Goal: Information Seeking & Learning: Learn about a topic

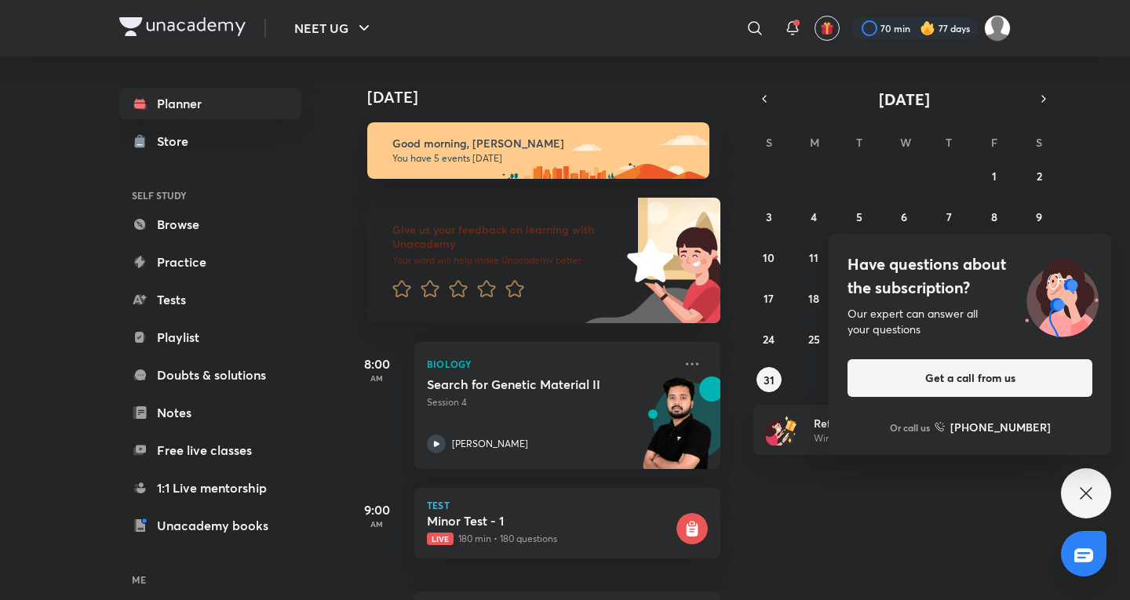
drag, startPoint x: 1086, startPoint y: 471, endPoint x: 951, endPoint y: 499, distance: 138.5
click at [1086, 471] on div "Have questions about the subscription? Our expert can answer all your questions…" at bounding box center [1086, 493] width 50 height 50
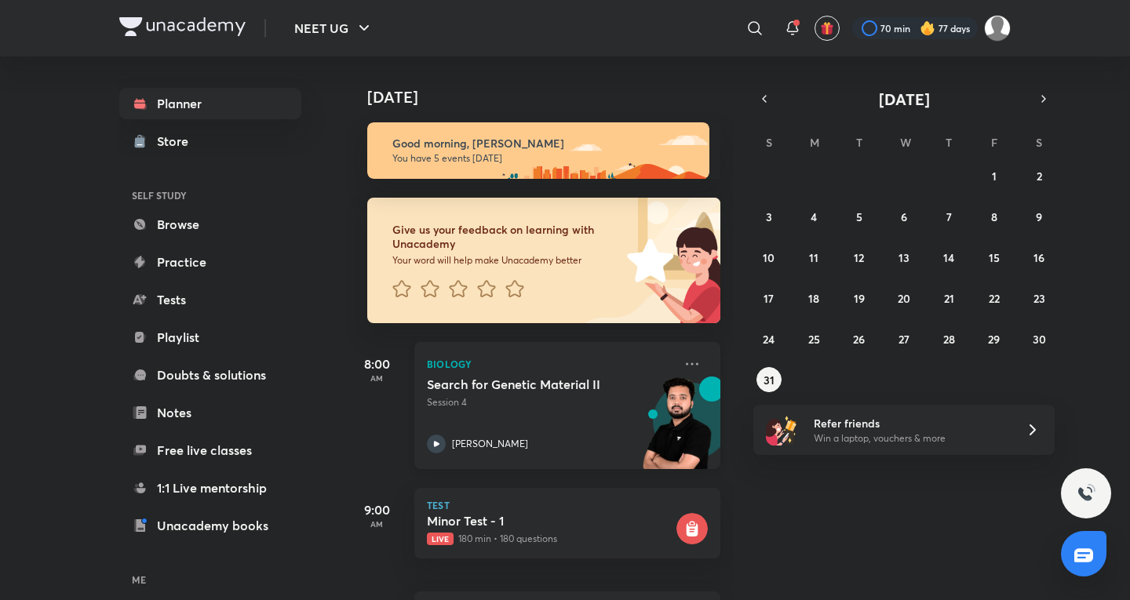
scroll to position [261, 0]
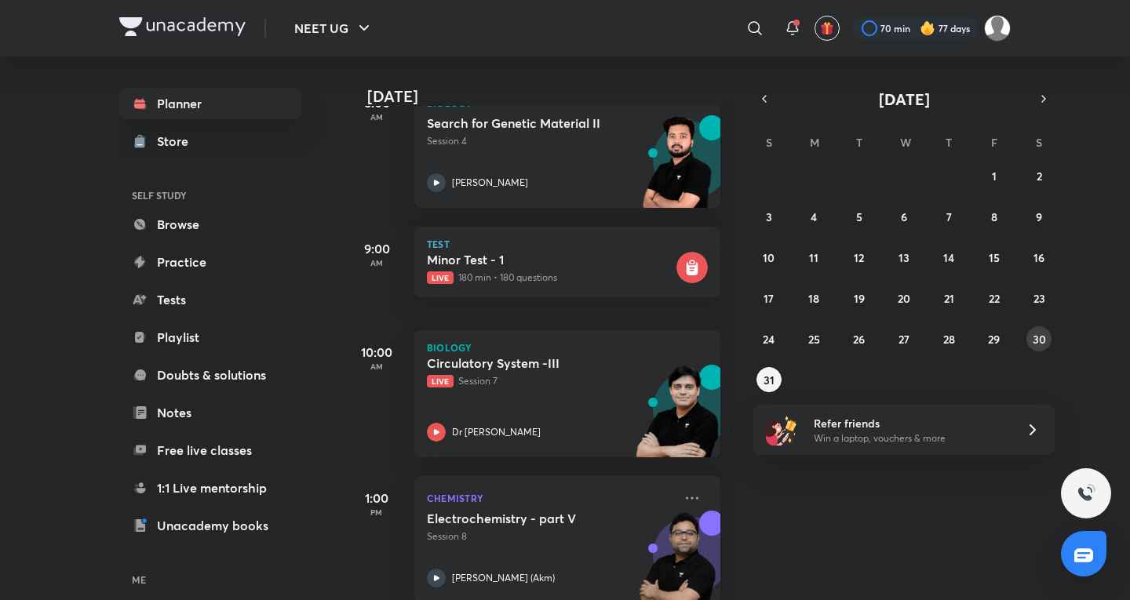
click at [1035, 337] on abbr "30" at bounding box center [1038, 339] width 13 height 15
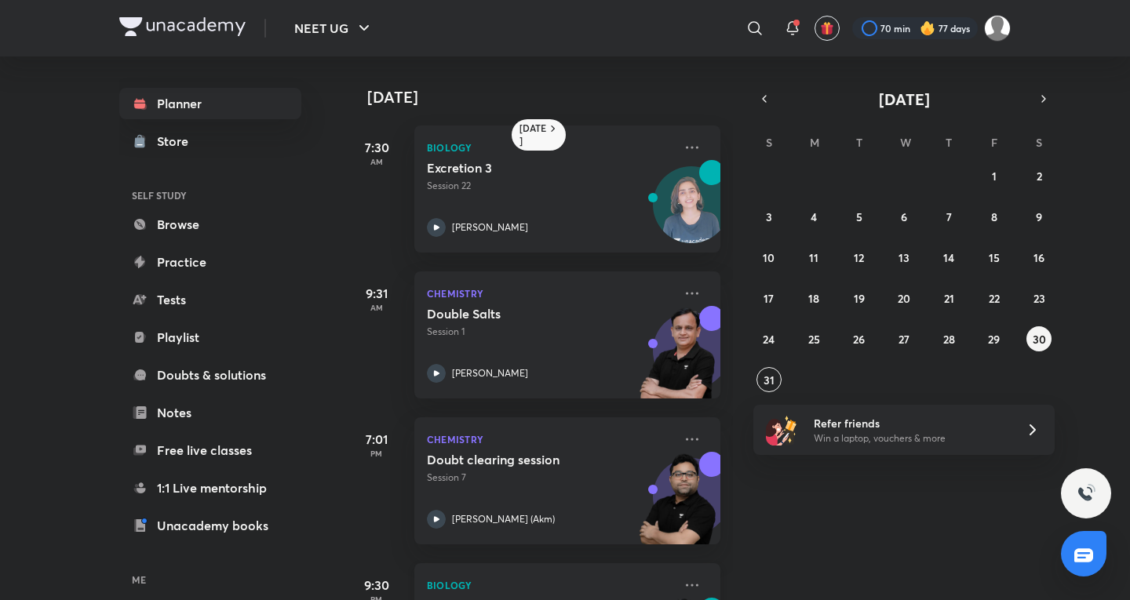
scroll to position [115, 0]
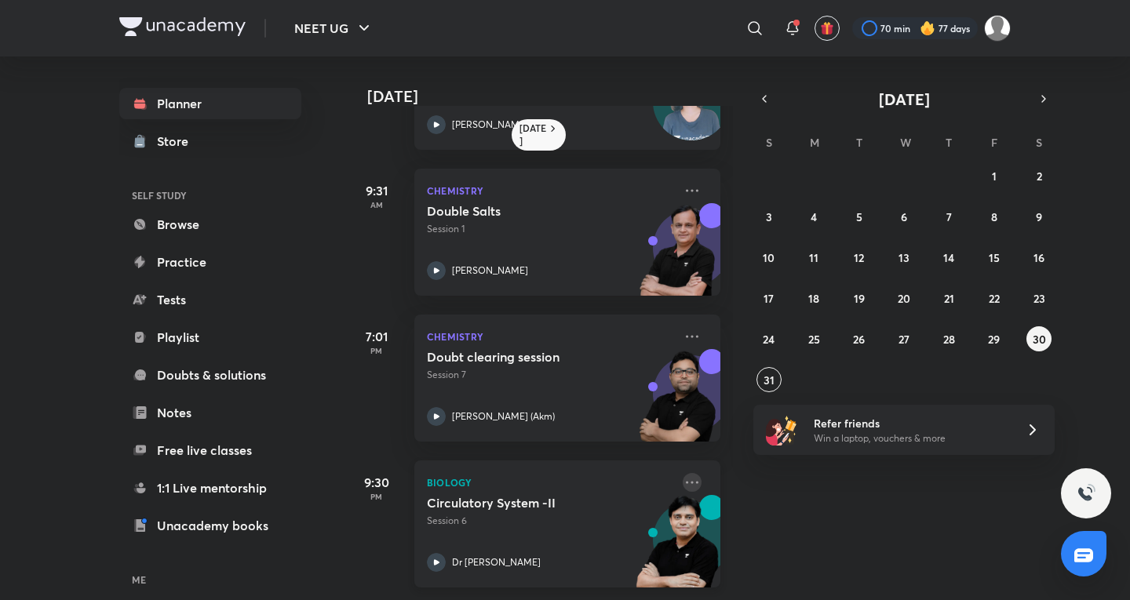
click at [682, 474] on icon at bounding box center [691, 482] width 19 height 19
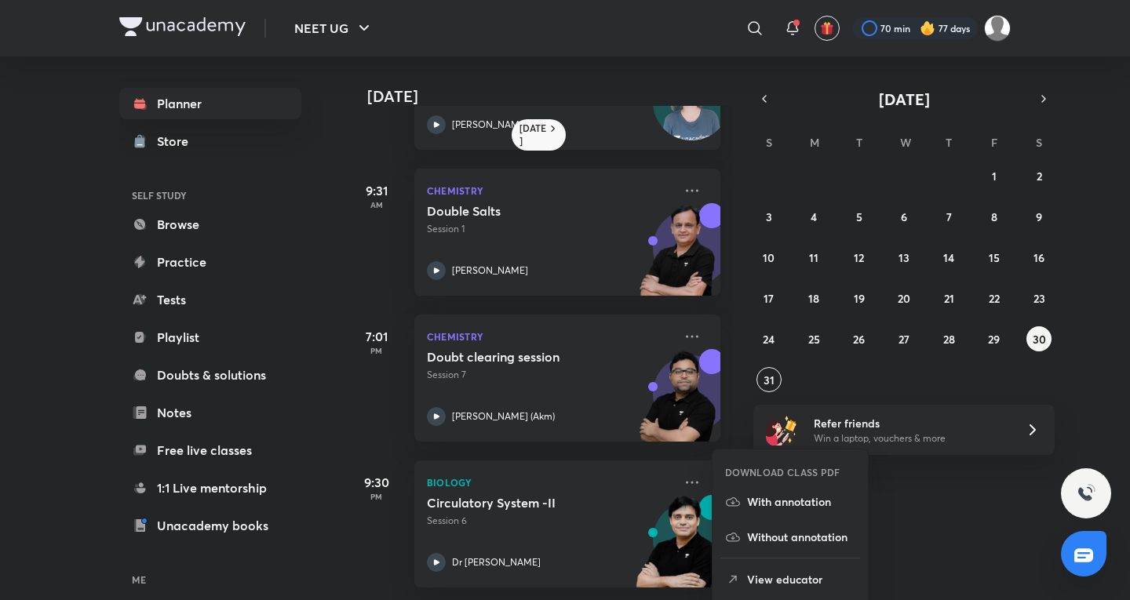
click at [960, 497] on div "Yesterday 7:30 AM Biology Excretion 3 Session 22 Dr. Rakshita Singh 9:31 AM Che…" at bounding box center [735, 328] width 781 height 544
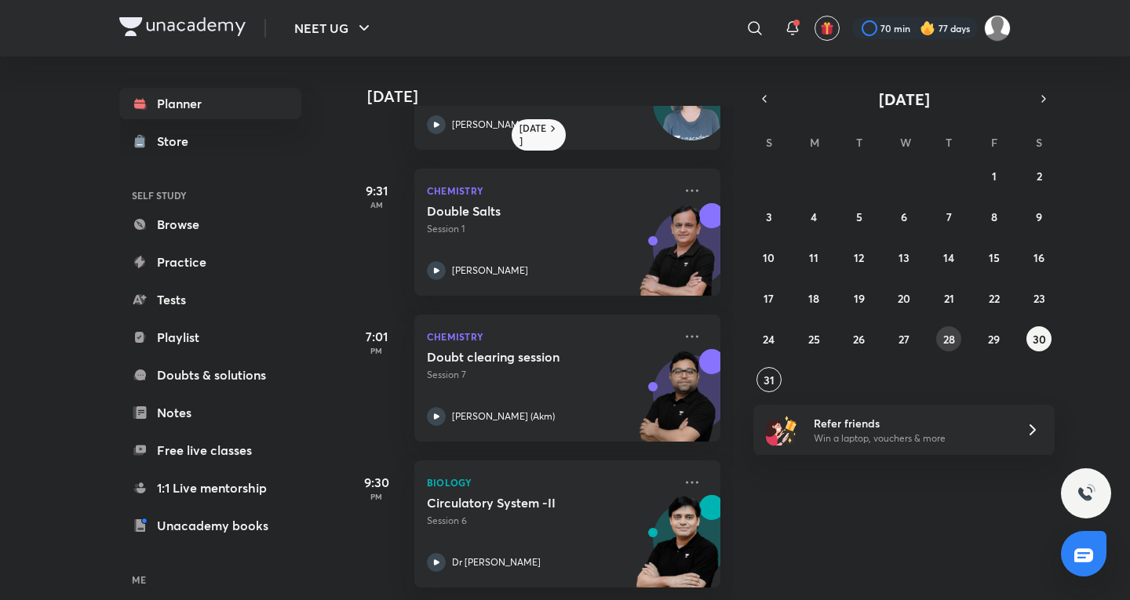
drag, startPoint x: 960, startPoint y: 326, endPoint x: 950, endPoint y: 340, distance: 16.8
click at [951, 339] on div "27 28 29 30 31 1 2 3 4 5 6 7 8 9 10 11 12 13 14 15 16 17 18 19 20 21 22 23 24 2…" at bounding box center [903, 277] width 301 height 229
click at [950, 340] on abbr "28" at bounding box center [949, 339] width 12 height 15
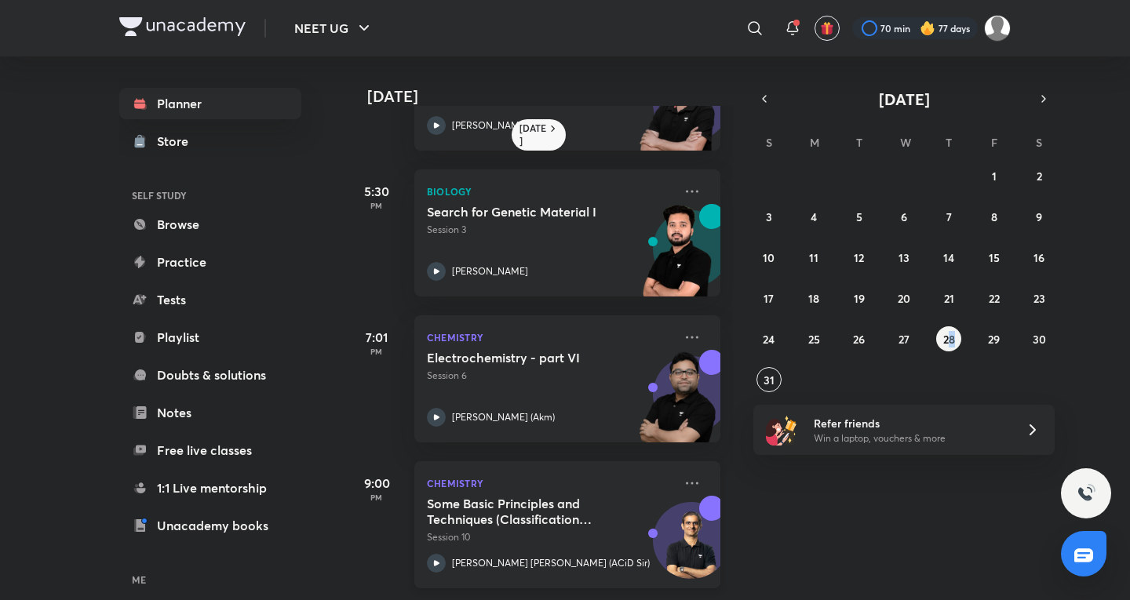
scroll to position [260, 0]
click at [907, 344] on abbr "27" at bounding box center [903, 339] width 11 height 15
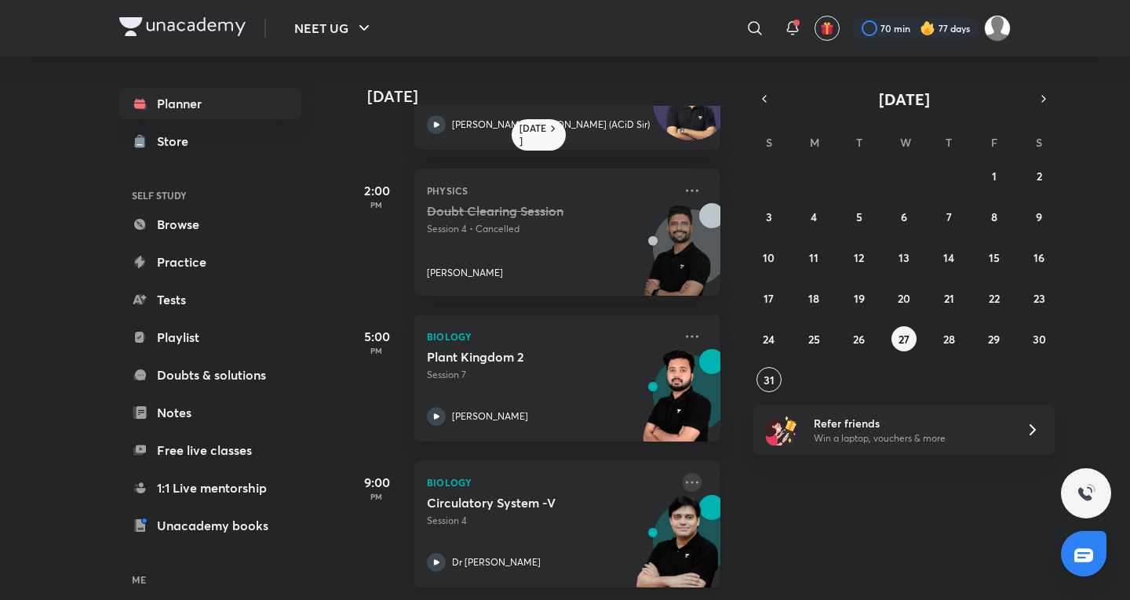
click at [683, 473] on icon at bounding box center [691, 482] width 19 height 19
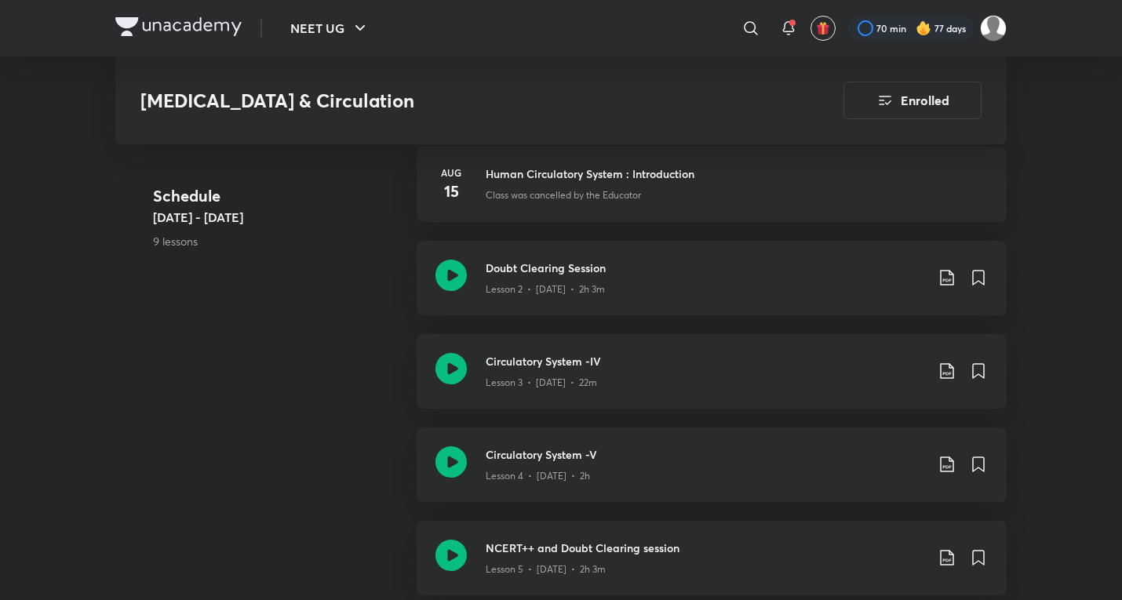
scroll to position [1030, 0]
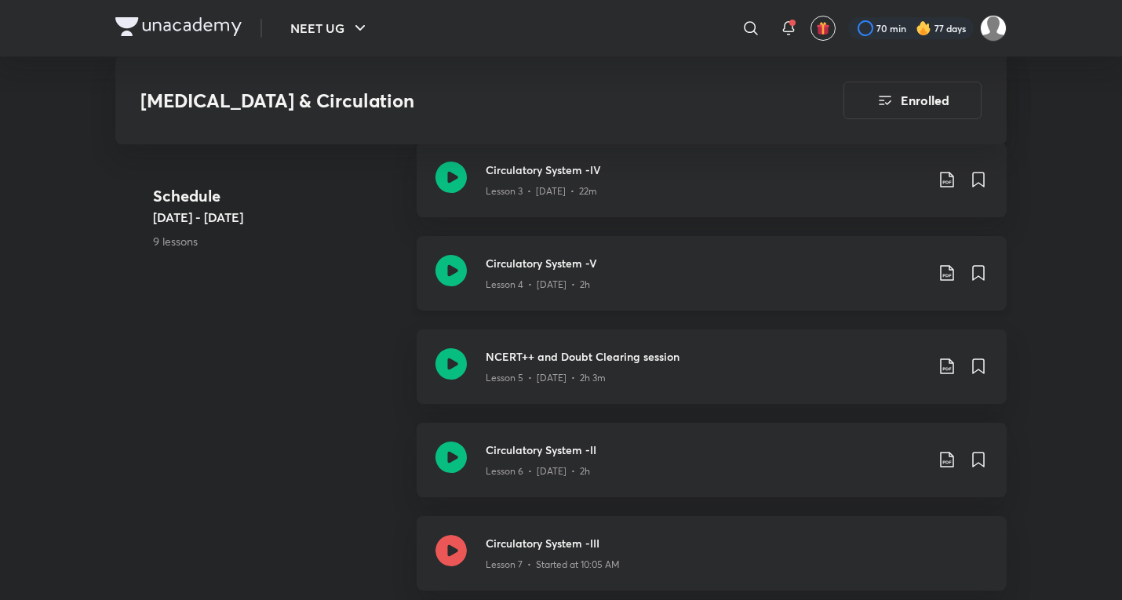
click at [660, 286] on div "Circulatory System -V Lesson 4 • Aug 27 • 2h" at bounding box center [712, 273] width 590 height 75
click at [552, 348] on h3 "NCERT++ and Doubt Clearing session" at bounding box center [705, 356] width 439 height 16
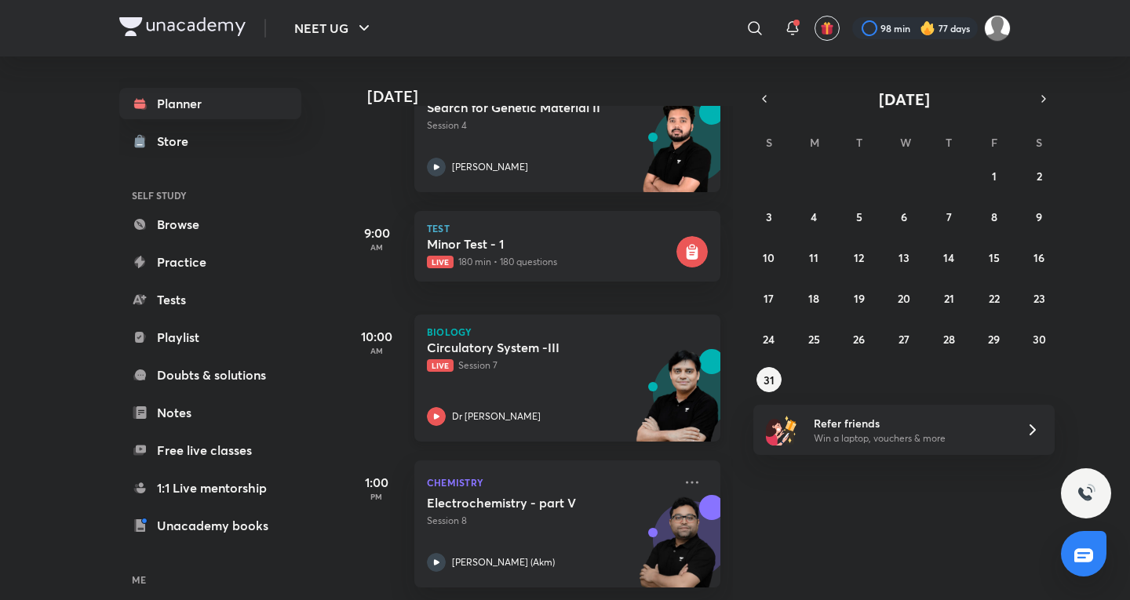
click at [520, 340] on h5 "Circulatory System -III" at bounding box center [524, 348] width 195 height 16
